Goal: Information Seeking & Learning: Learn about a topic

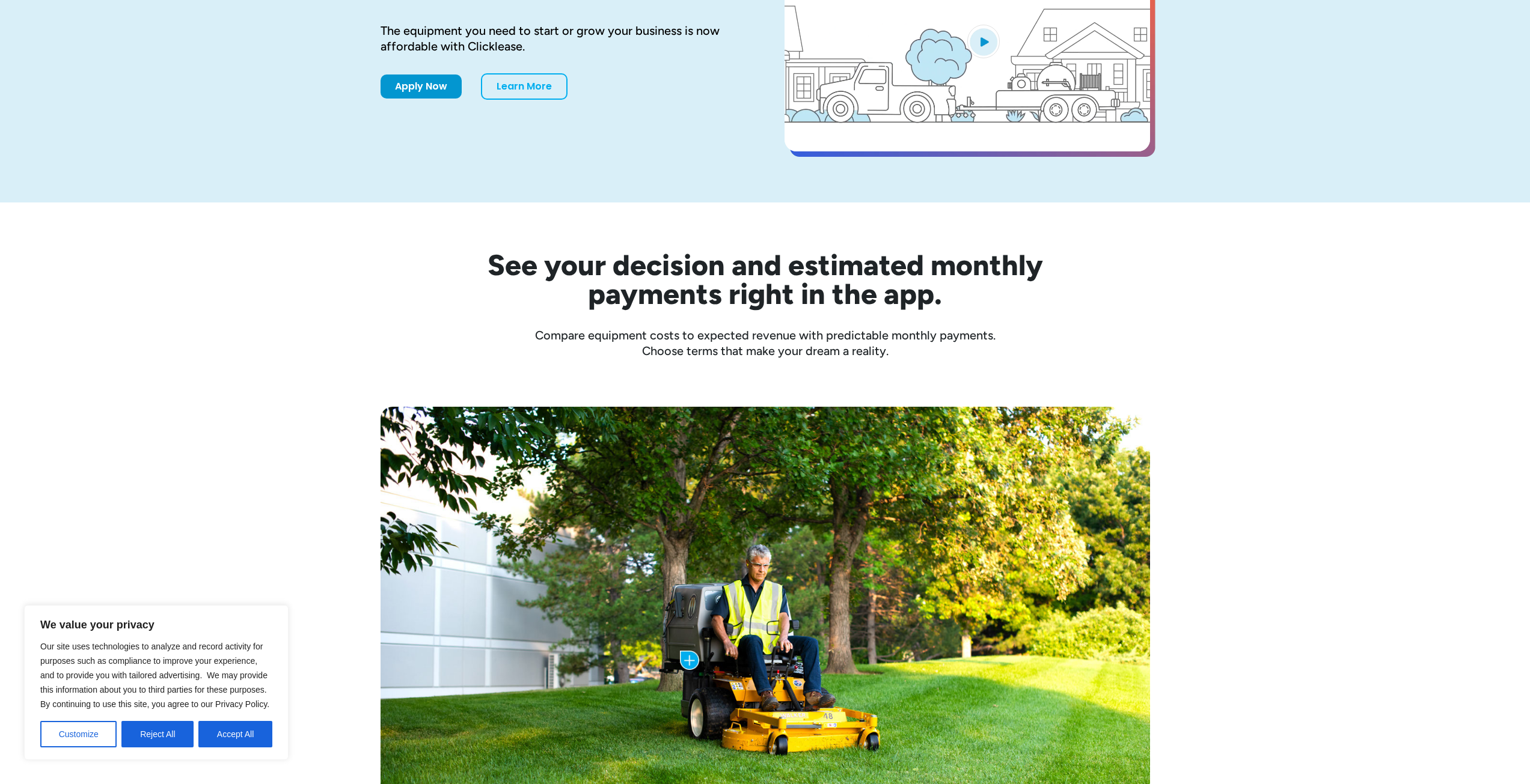
scroll to position [241, 0]
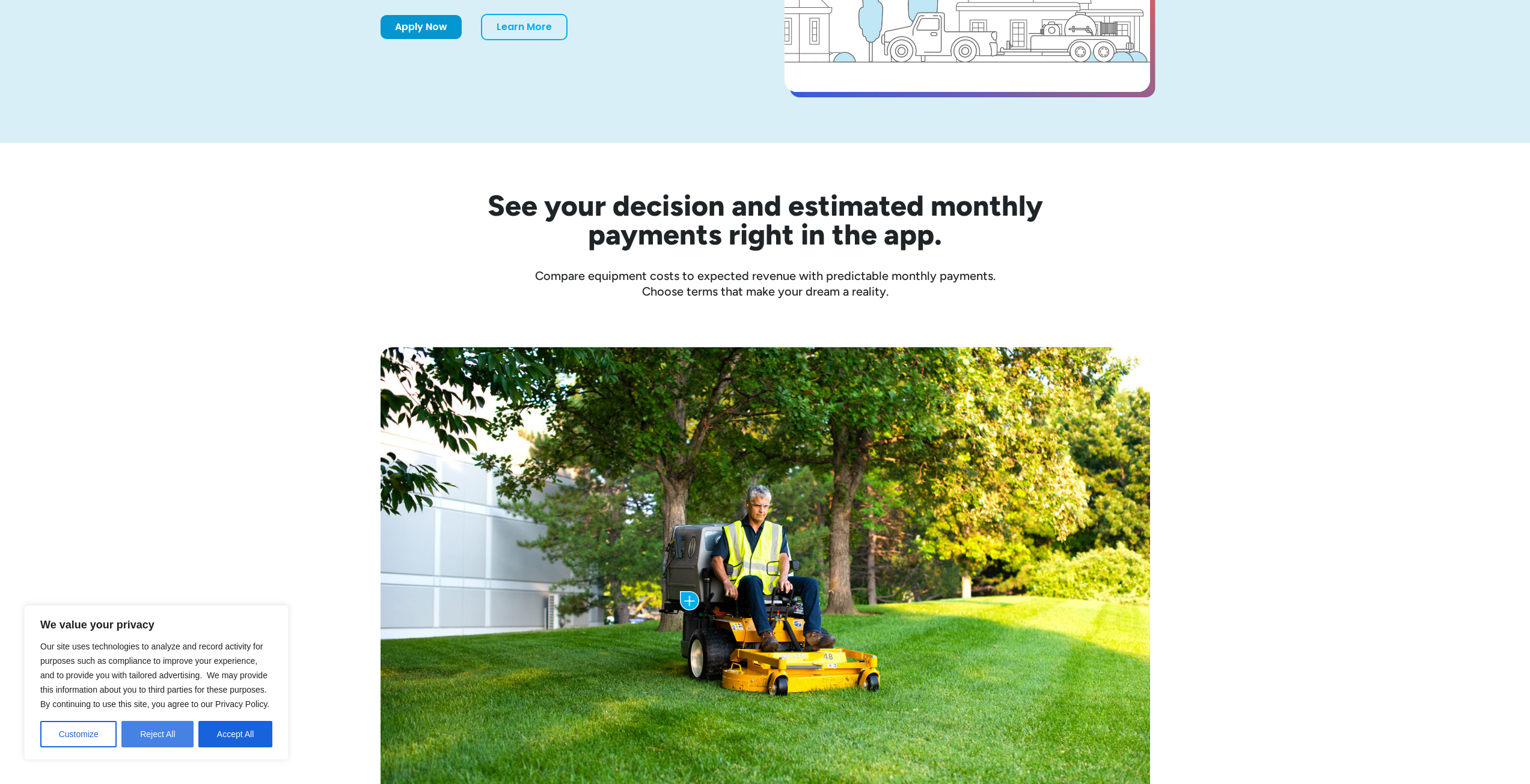
click at [157, 728] on button "Reject All" at bounding box center [158, 734] width 72 height 26
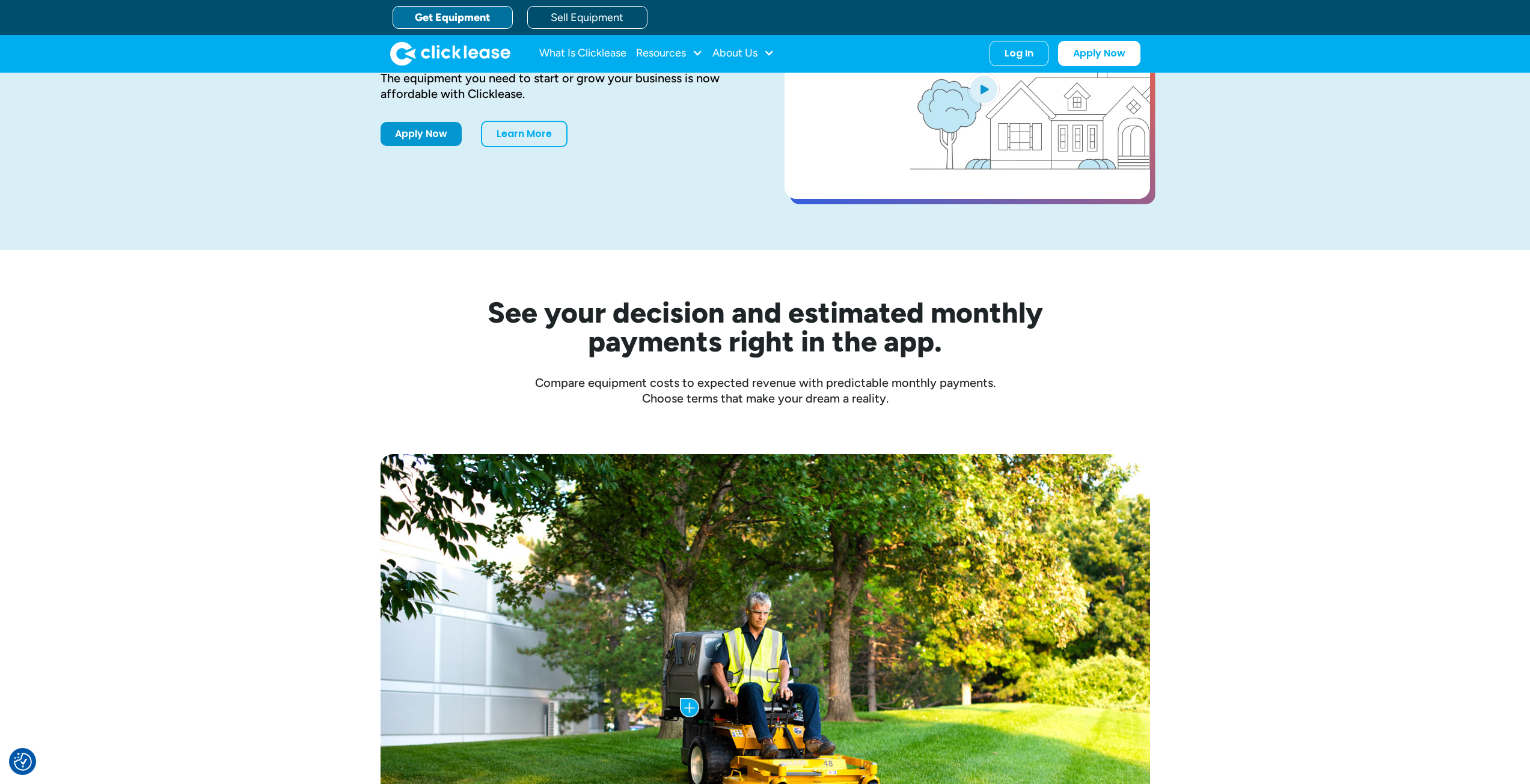
scroll to position [120, 0]
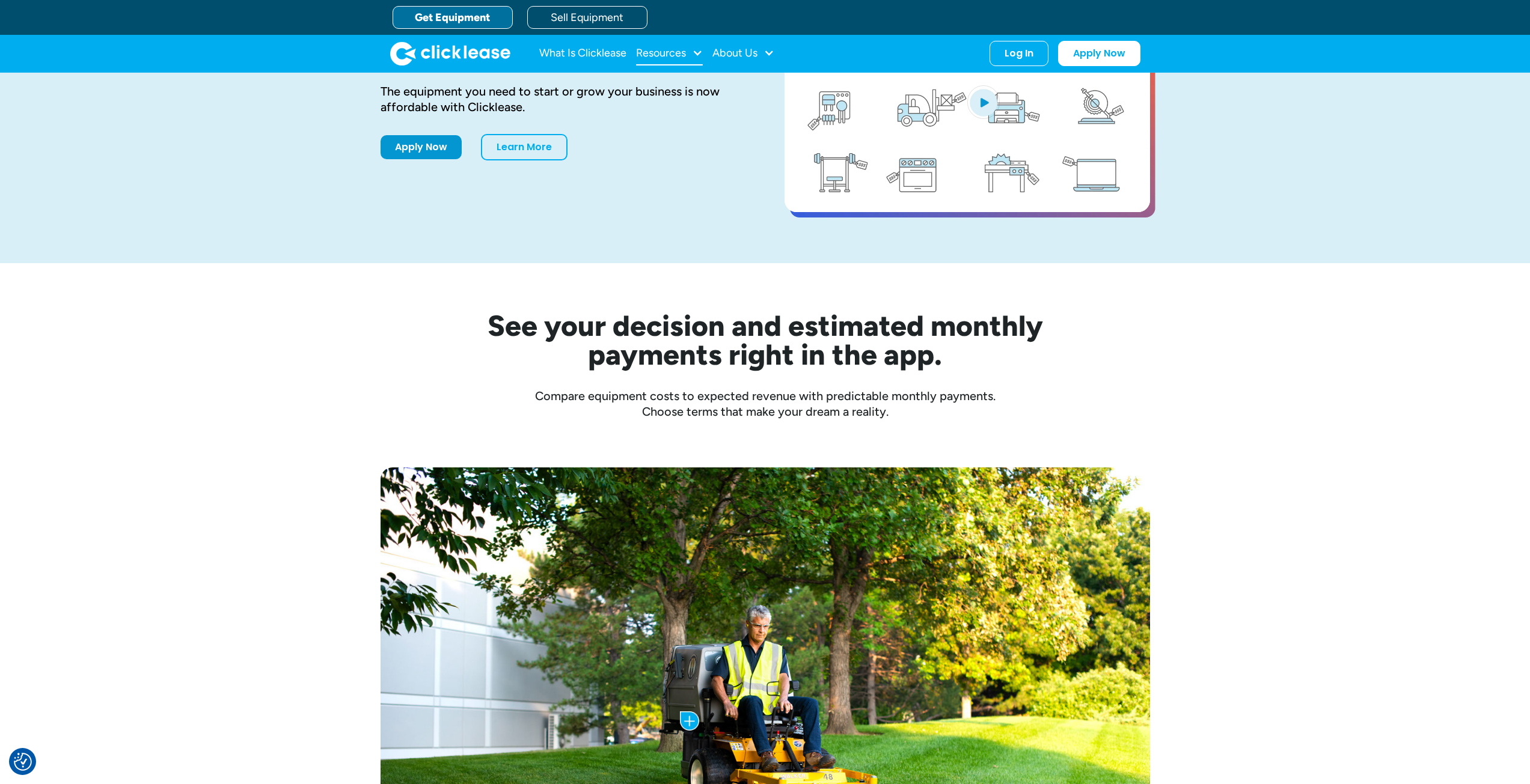
click at [693, 55] on div at bounding box center [697, 53] width 11 height 11
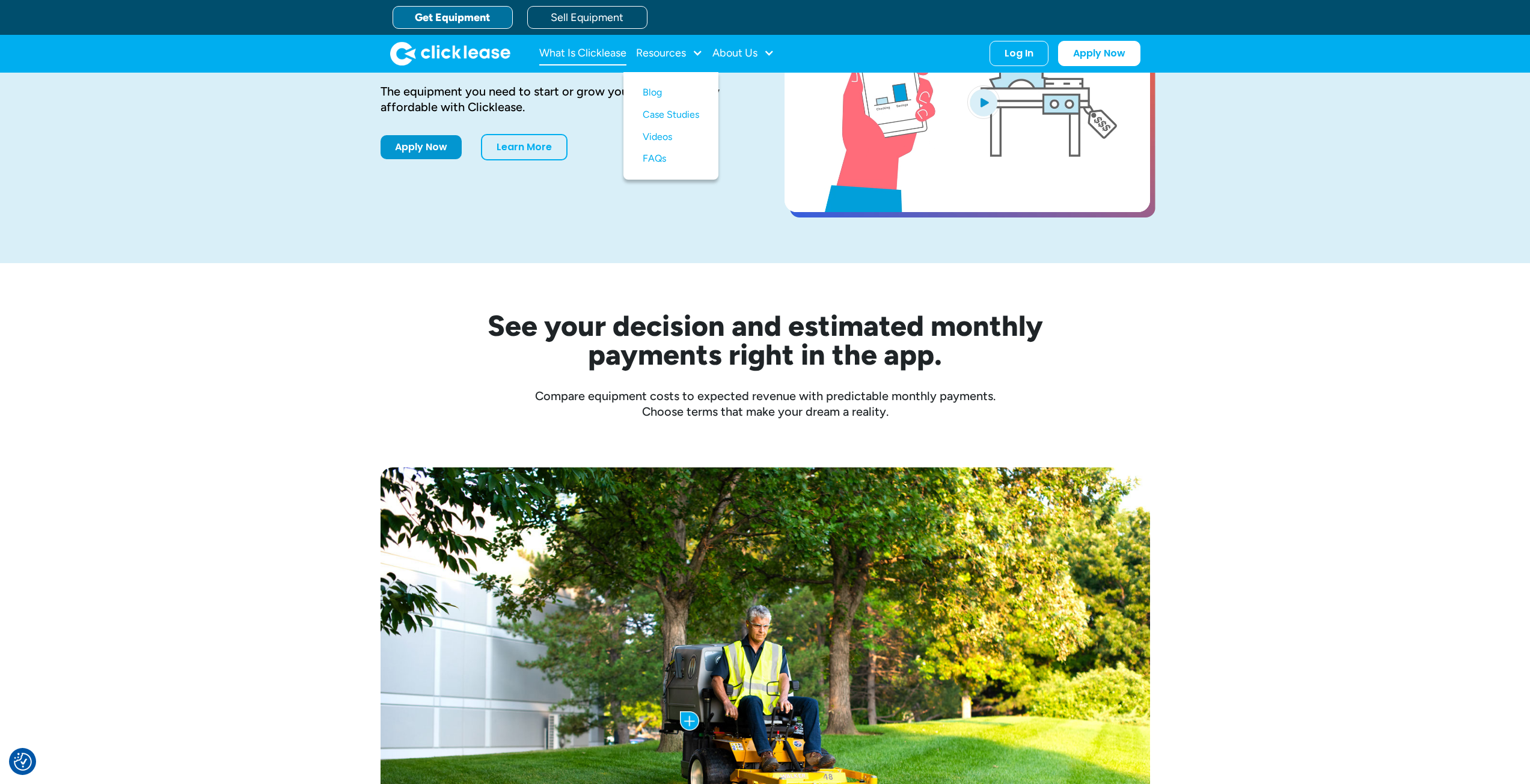
click at [609, 55] on link "What Is Clicklease" at bounding box center [583, 54] width 87 height 24
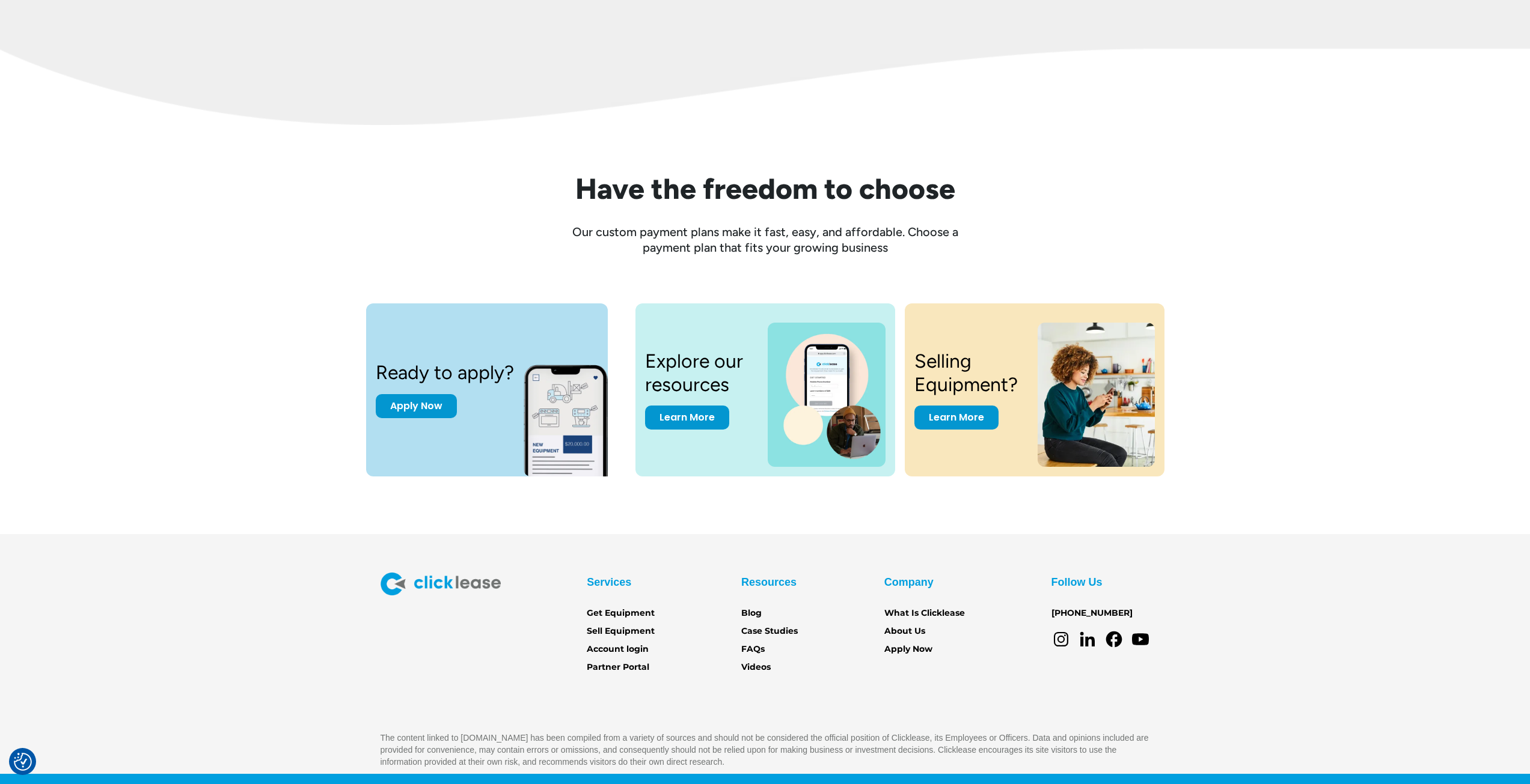
scroll to position [1499, 0]
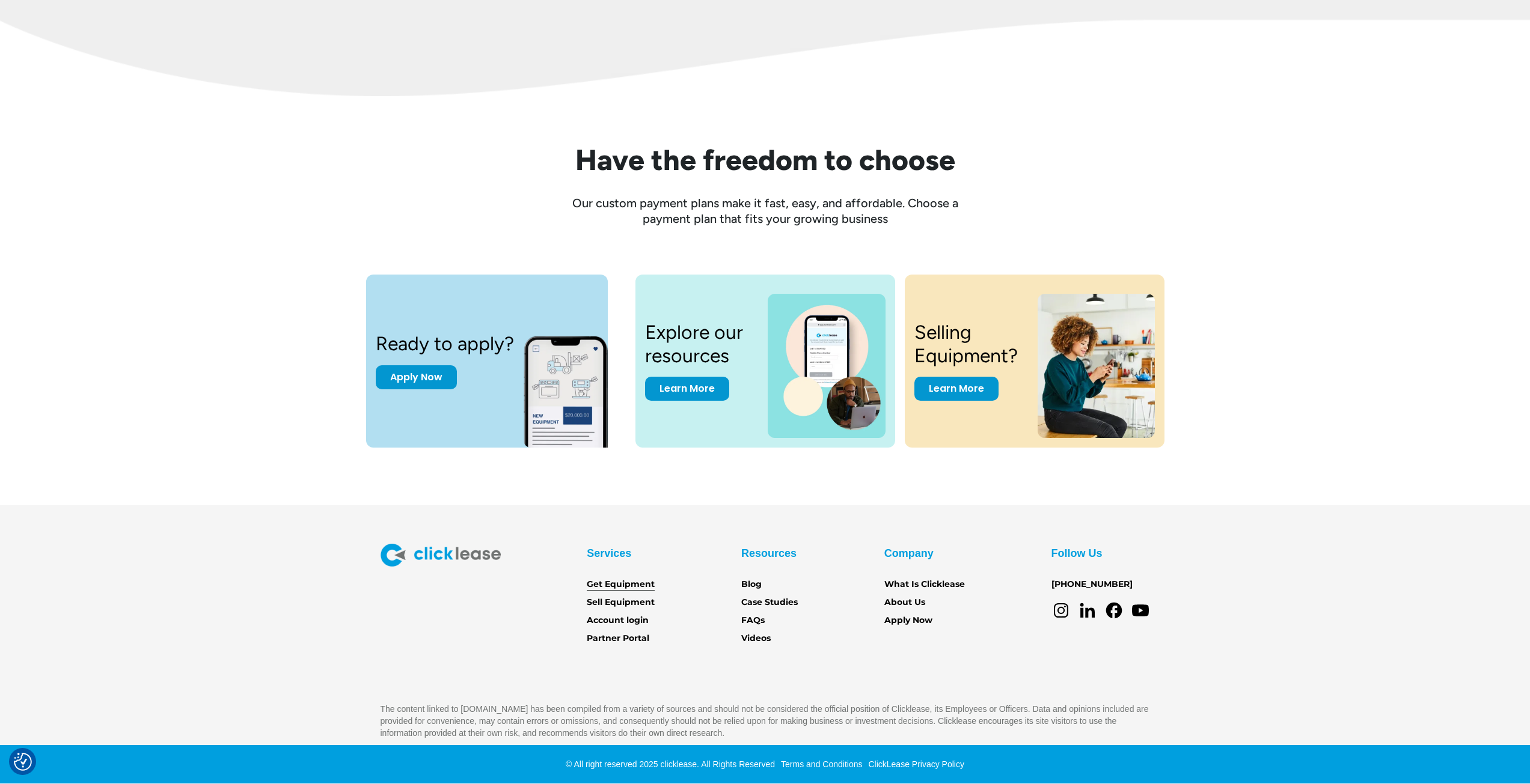
click at [625, 584] on link "Get Equipment" at bounding box center [620, 585] width 68 height 13
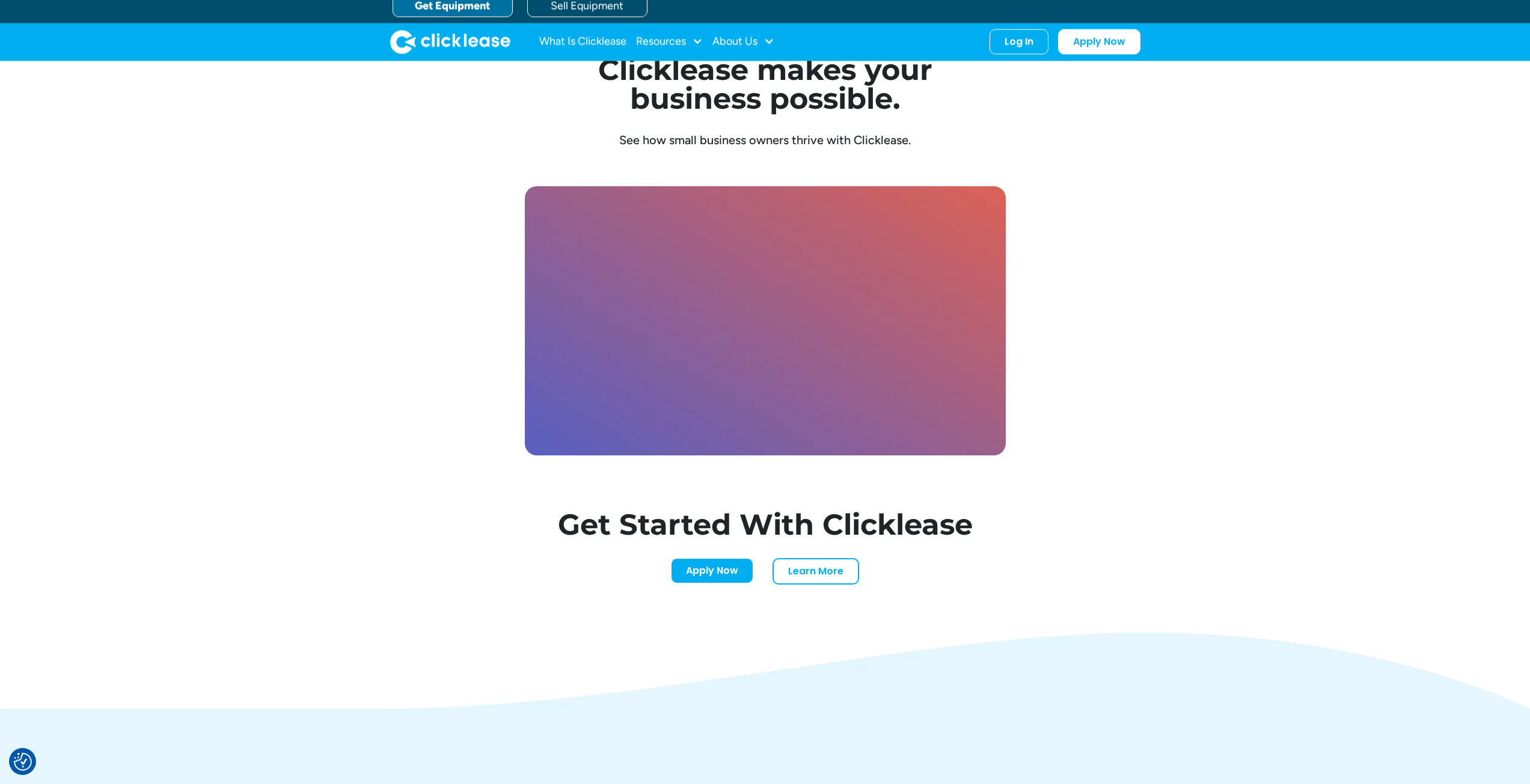
scroll to position [3425, 0]
